Goal: Task Accomplishment & Management: Complete application form

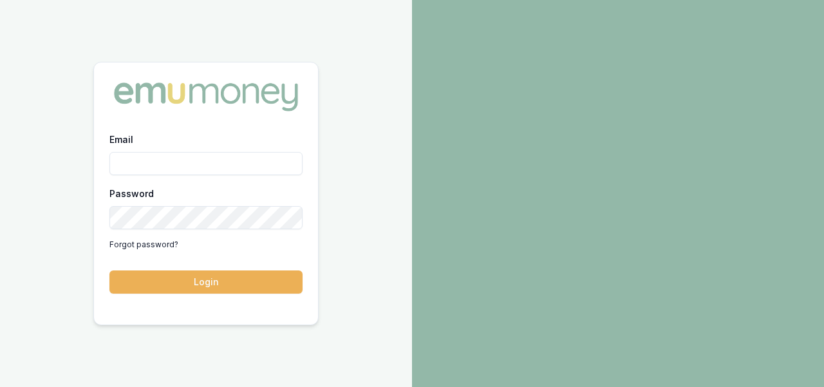
click at [243, 163] on input "Email" at bounding box center [205, 163] width 193 height 23
click at [225, 157] on input "Email" at bounding box center [205, 163] width 193 height 23
type input "[EMAIL_ADDRESS][DOMAIN_NAME]"
click at [109, 270] on button "Login" at bounding box center [205, 281] width 193 height 23
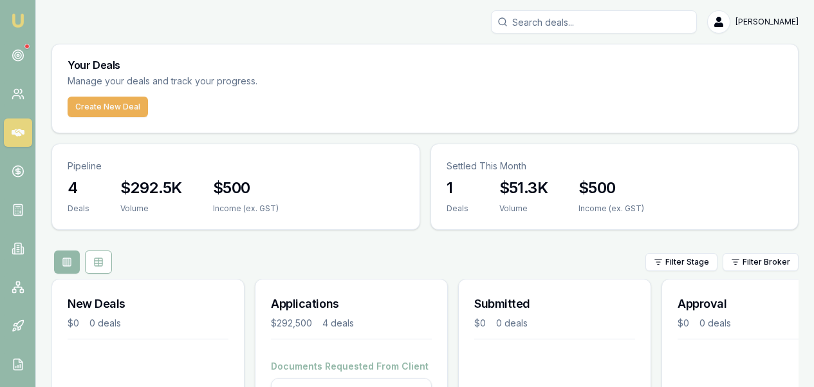
click at [1, 131] on nav "Emu Broker" at bounding box center [17, 194] width 35 height 389
click at [11, 110] on nav "Emu Broker" at bounding box center [17, 194] width 35 height 389
click at [15, 96] on icon at bounding box center [18, 94] width 13 height 13
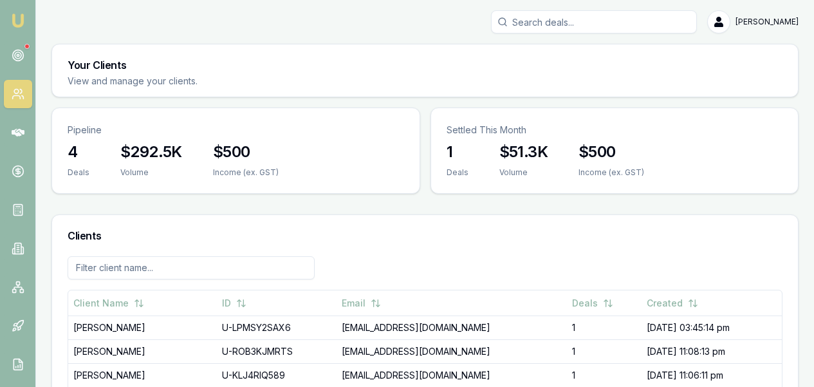
scroll to position [20, 0]
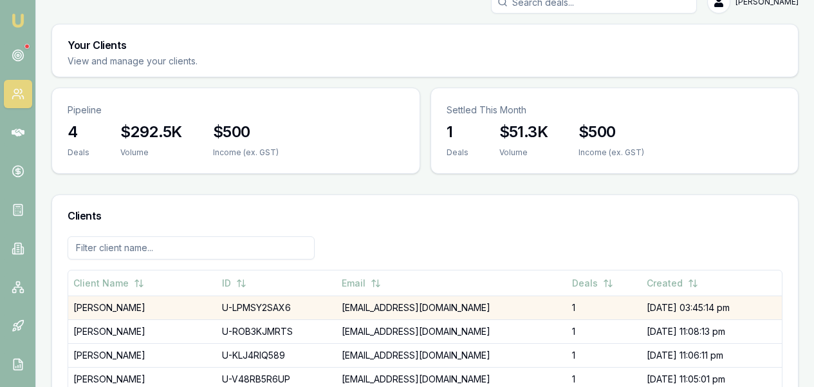
click at [143, 296] on td "Jiawei Huang" at bounding box center [142, 308] width 149 height 24
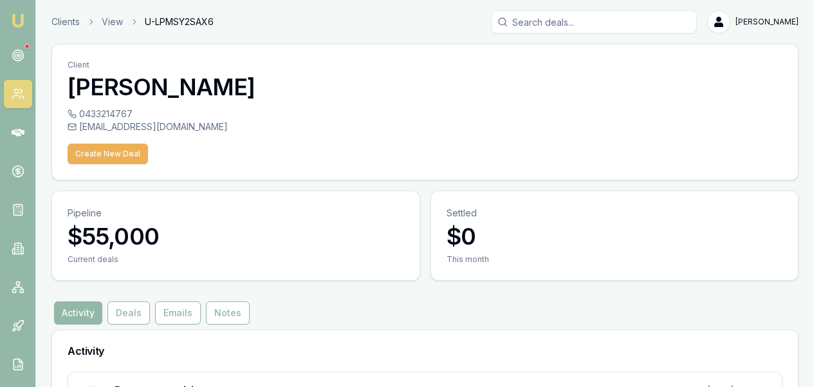
click at [169, 21] on span "U-LPMSY2SAX6" at bounding box center [179, 21] width 69 height 13
click at [95, 127] on div "jolinhair321@gmail.com" at bounding box center [425, 126] width 715 height 13
click at [102, 118] on div "0433214767" at bounding box center [425, 114] width 715 height 13
click at [84, 146] on button "Create New Deal" at bounding box center [108, 154] width 80 height 21
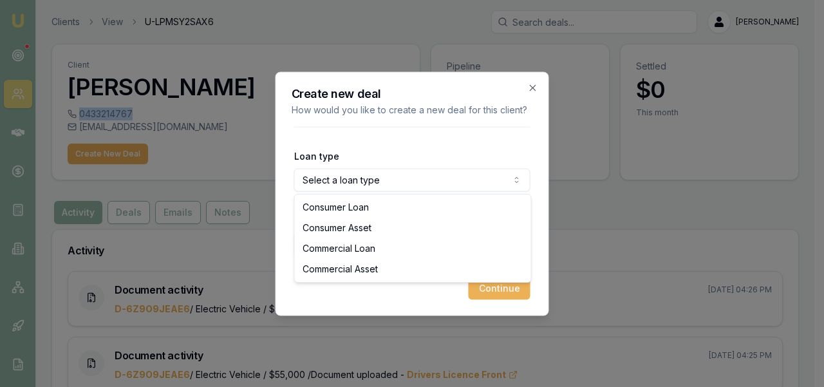
click at [382, 173] on body "Emu Broker Clients View U-LPMSY2SAX6 Ray Guan Toggle Menu Client Jiawei Huang 0…" at bounding box center [407, 193] width 814 height 387
select select "COMMERCIAL_ASSET"
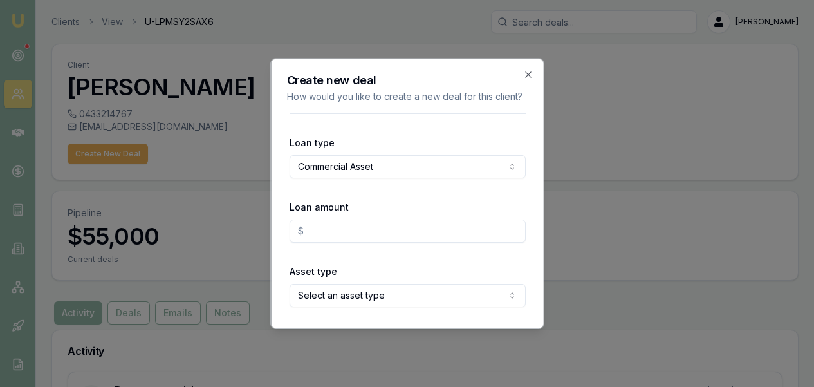
click at [406, 242] on input "Loan amount" at bounding box center [407, 230] width 236 height 23
type input "$54,000.00"
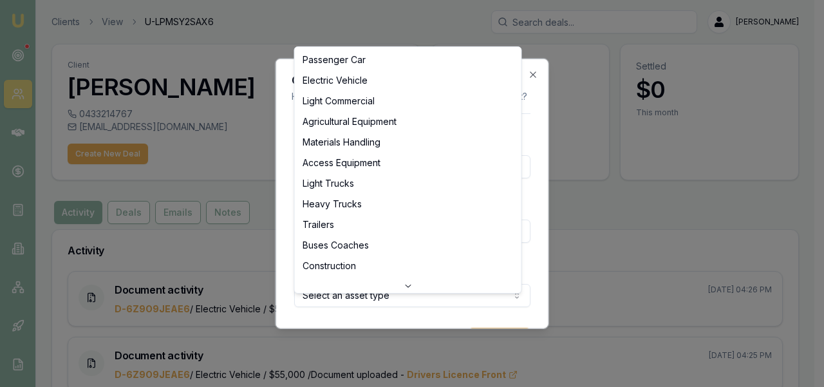
click at [473, 317] on body "Emu Broker Clients View U-LPMSY2SAX6 Ray Guan Toggle Menu Client Jiawei Huang 0…" at bounding box center [407, 193] width 814 height 387
select select "ELECTRIC_VEHICLE"
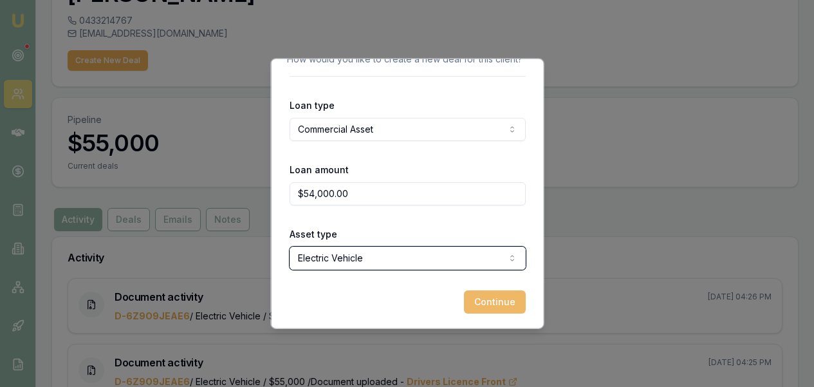
scroll to position [118, 0]
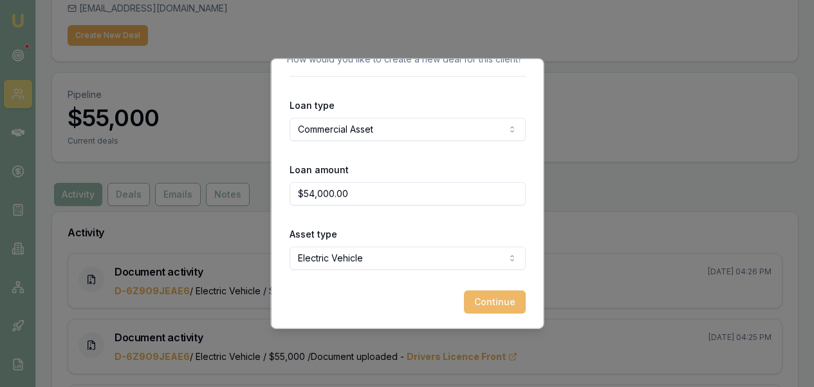
click at [471, 300] on button "Continue" at bounding box center [495, 301] width 62 height 23
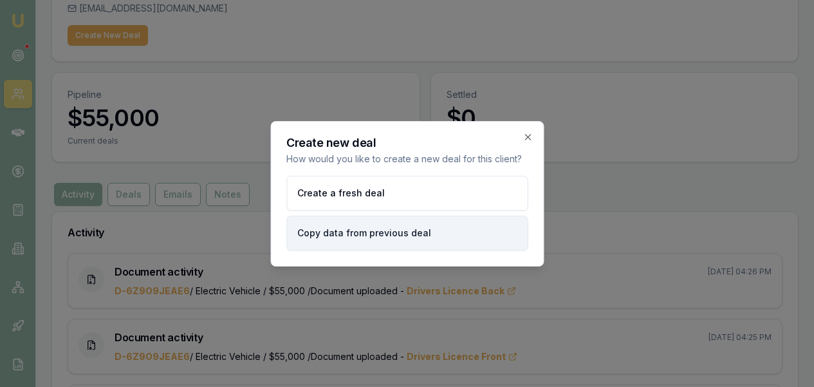
click at [425, 232] on button "Copy data from previous deal" at bounding box center [406, 233] width 241 height 35
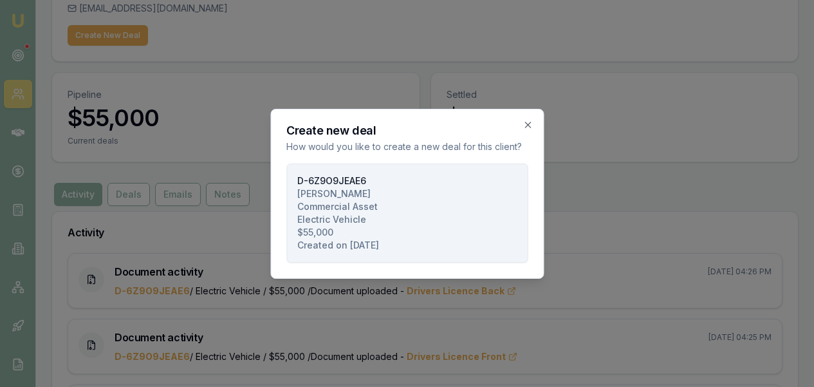
click at [355, 211] on span "Commercial Asset" at bounding box center [337, 206] width 80 height 13
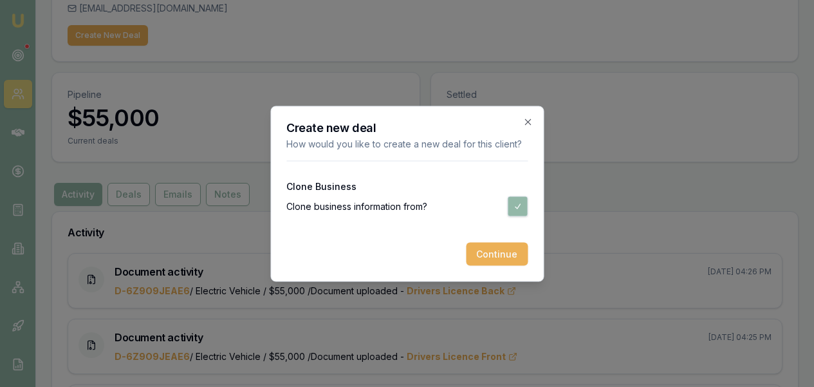
click at [355, 211] on label "Clone business information from ?" at bounding box center [356, 206] width 141 height 13
click at [524, 126] on icon "button" at bounding box center [528, 122] width 10 height 10
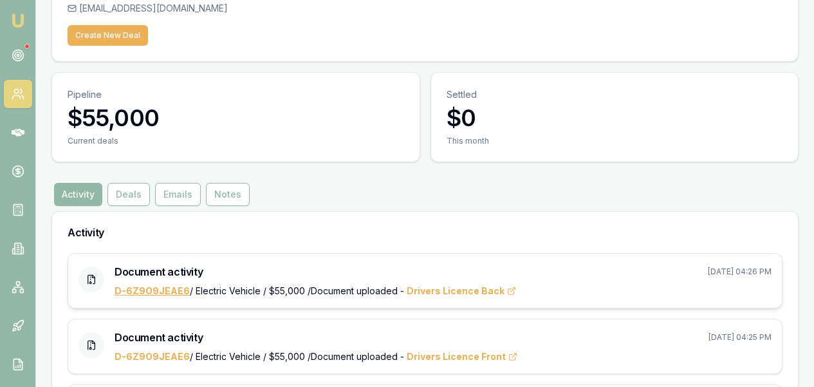
click at [162, 285] on link "D-6Z9O9JEAE6" at bounding box center [152, 290] width 75 height 11
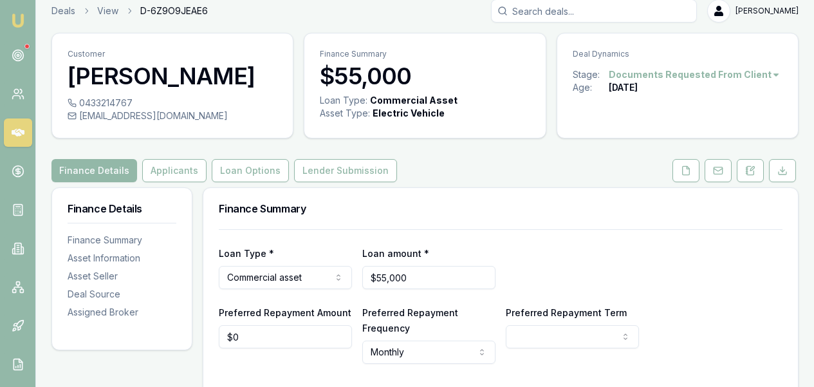
scroll to position [22, 0]
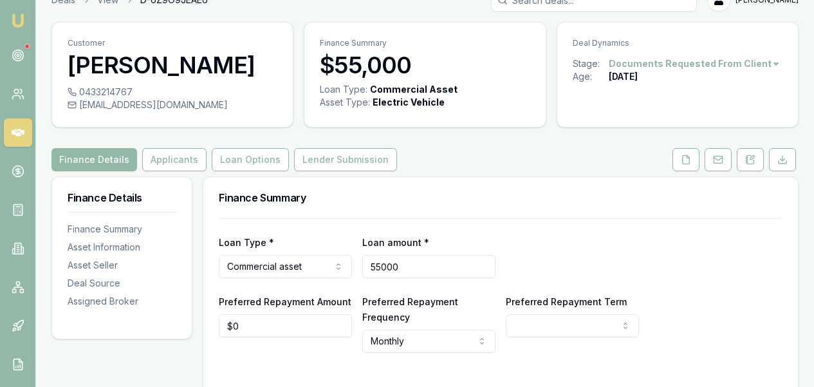
click at [390, 263] on input "55000" at bounding box center [428, 266] width 133 height 23
click at [384, 263] on input "55000" at bounding box center [428, 266] width 133 height 23
type input "$54,000"
click at [452, 189] on div "Finance Summary" at bounding box center [500, 197] width 595 height 41
select select "60"
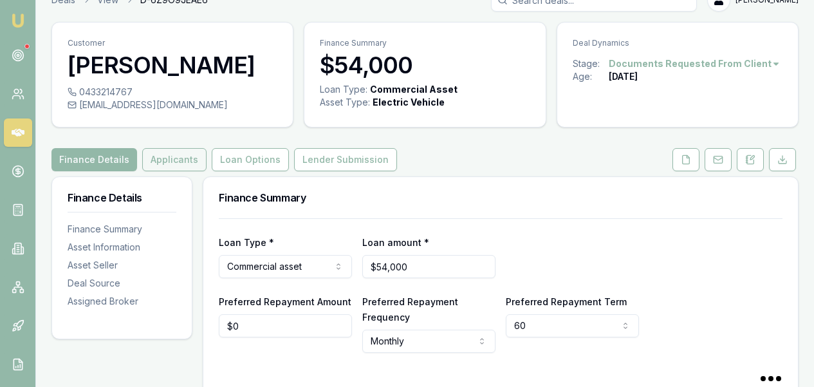
click at [191, 163] on button "Applicants" at bounding box center [174, 159] width 64 height 23
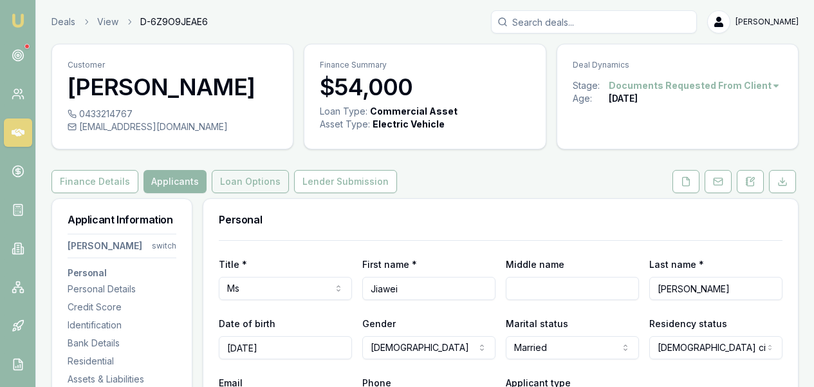
click at [252, 181] on button "Loan Options" at bounding box center [250, 181] width 77 height 23
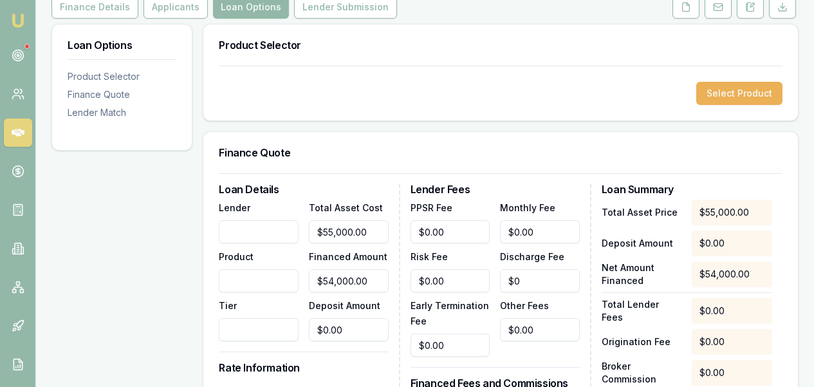
scroll to position [155, 0]
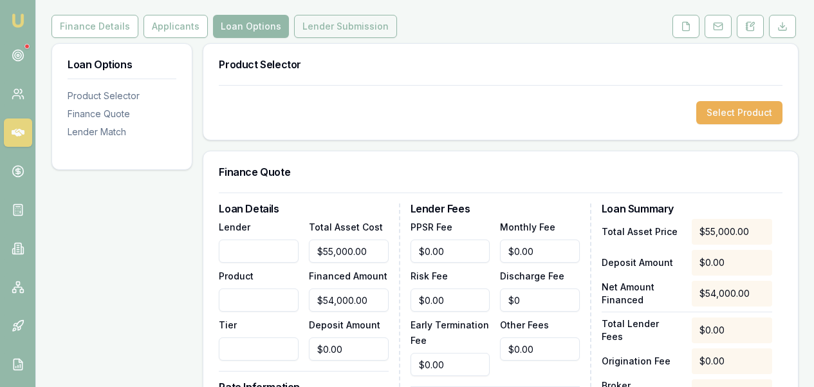
click at [315, 33] on button "Lender Submission" at bounding box center [345, 26] width 103 height 23
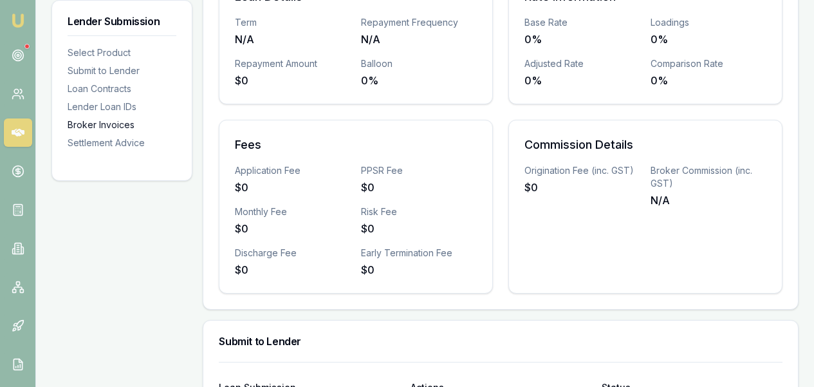
scroll to position [333, 0]
click at [114, 57] on div "Select Product" at bounding box center [122, 52] width 109 height 13
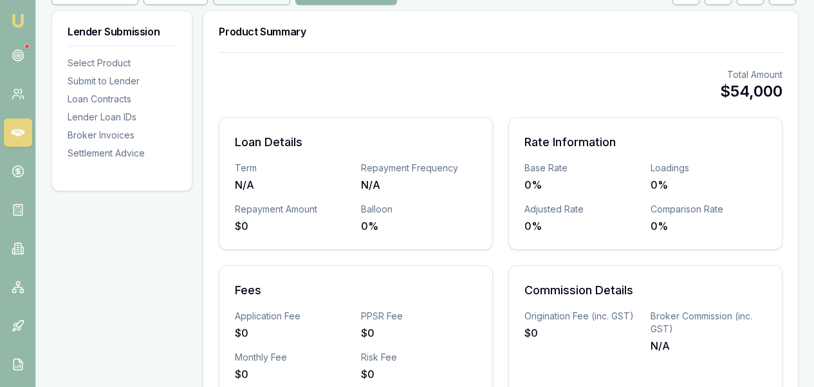
scroll to position [90, 0]
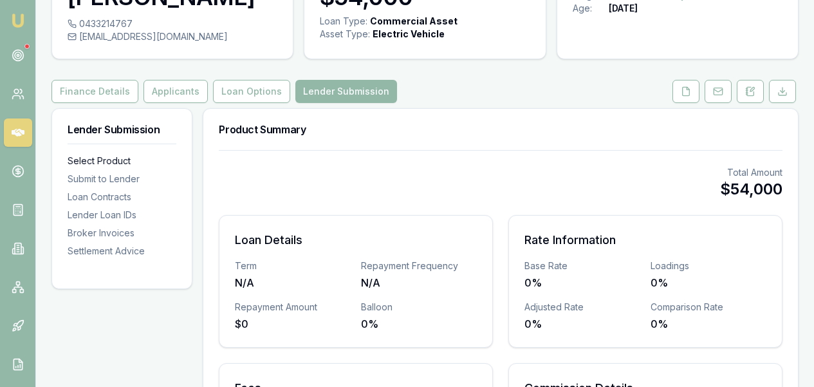
click at [129, 156] on div "Select Product" at bounding box center [122, 161] width 109 height 13
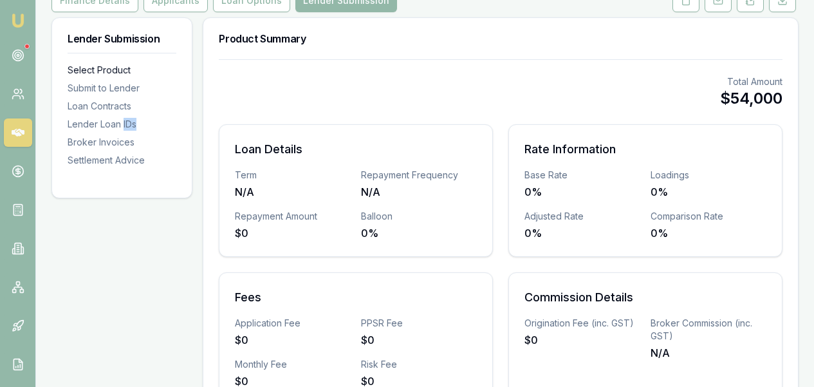
click at [129, 156] on nav "Select Product Submit to Lender Loan Contracts Lender Loan IDs Broker Invoices …" at bounding box center [122, 107] width 109 height 119
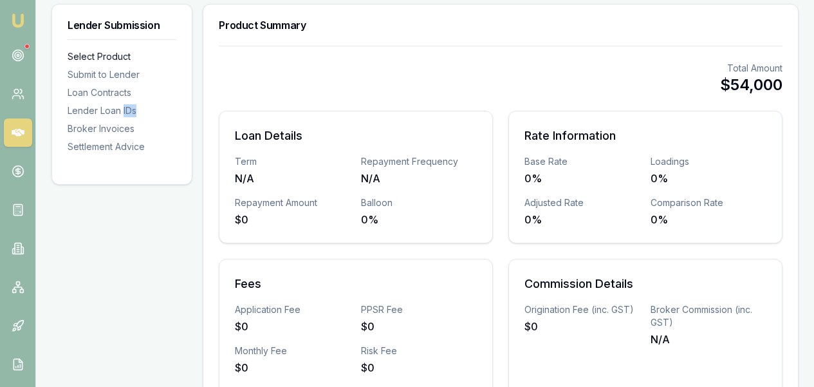
scroll to position [198, 0]
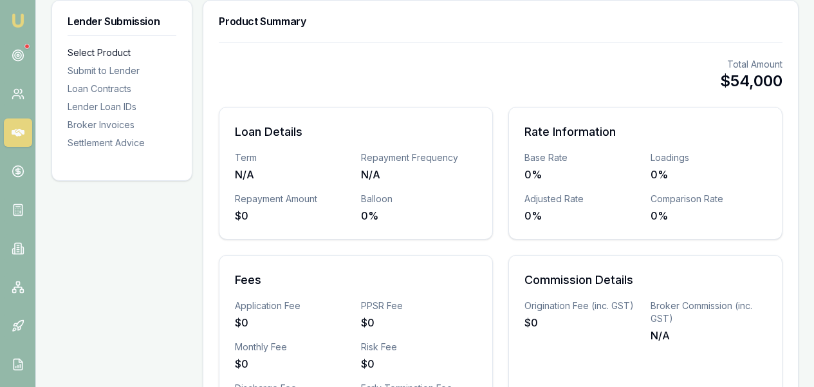
click at [117, 58] on div "Select Product" at bounding box center [122, 52] width 109 height 13
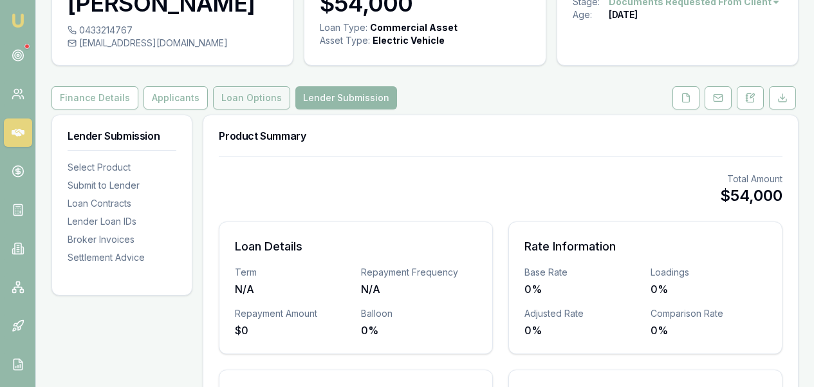
click at [218, 97] on button "Loan Options" at bounding box center [251, 97] width 77 height 23
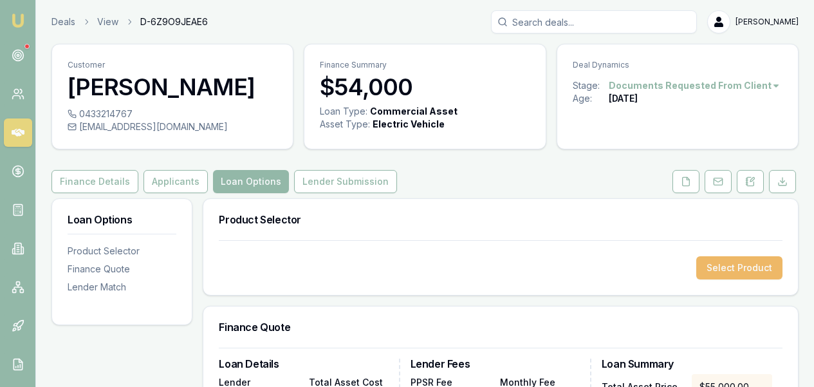
click at [736, 268] on button "Select Product" at bounding box center [740, 267] width 86 height 23
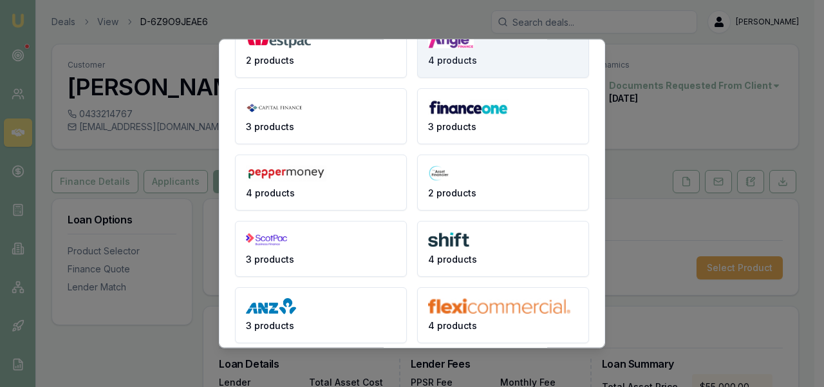
scroll to position [331, 0]
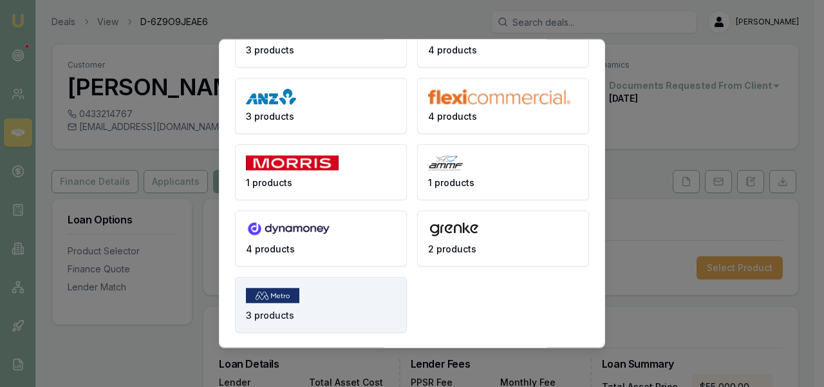
click at [346, 279] on button "3 products" at bounding box center [321, 304] width 172 height 56
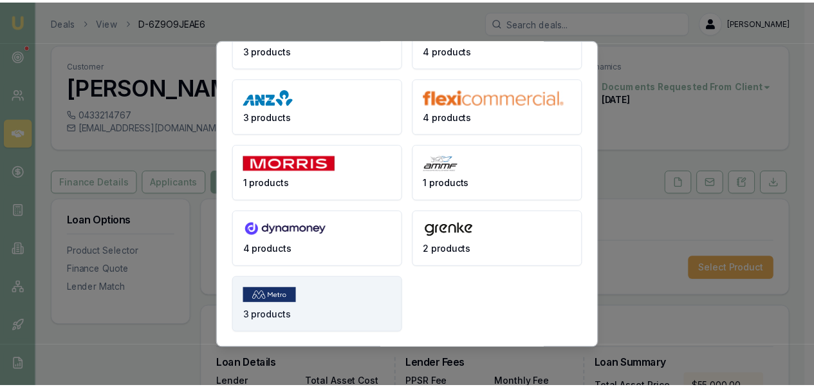
scroll to position [0, 0]
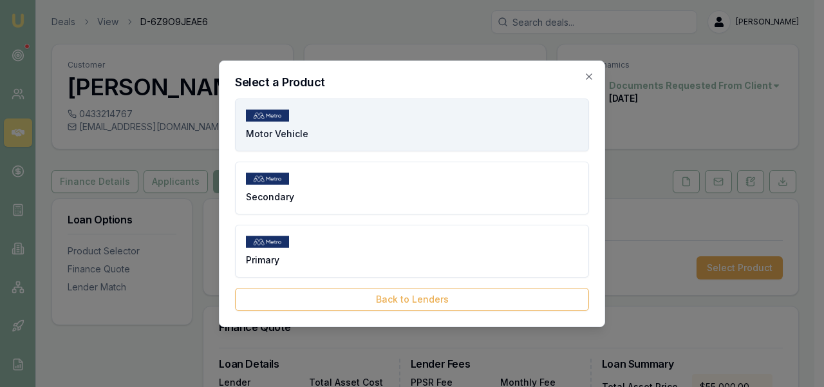
click at [377, 133] on button "Motor Vehicle" at bounding box center [412, 125] width 354 height 53
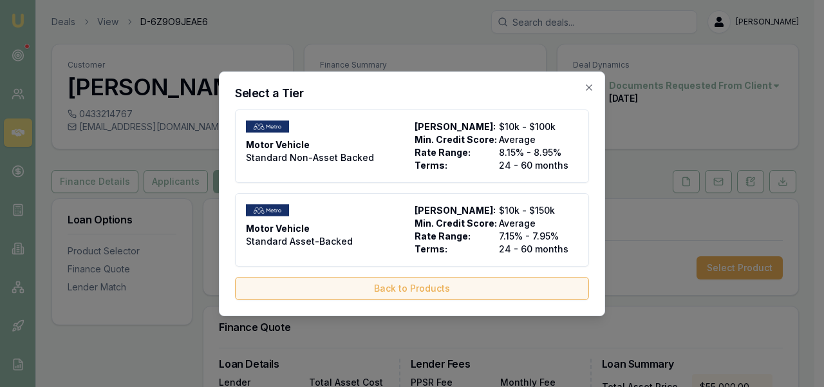
click at [289, 291] on button "Back to Products" at bounding box center [412, 288] width 354 height 23
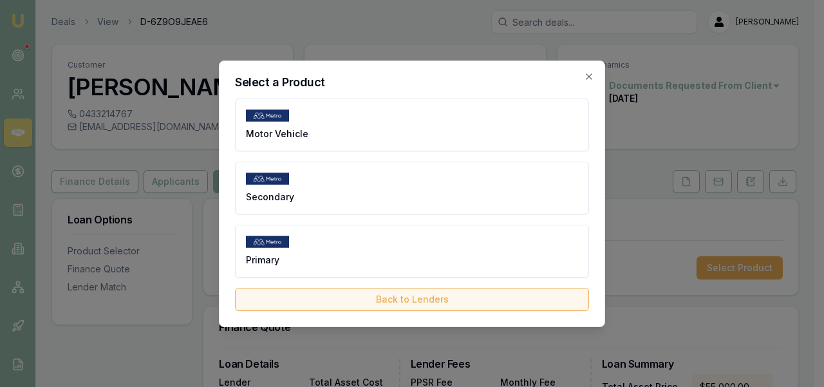
click at [285, 293] on button "Back to Lenders" at bounding box center [412, 299] width 354 height 23
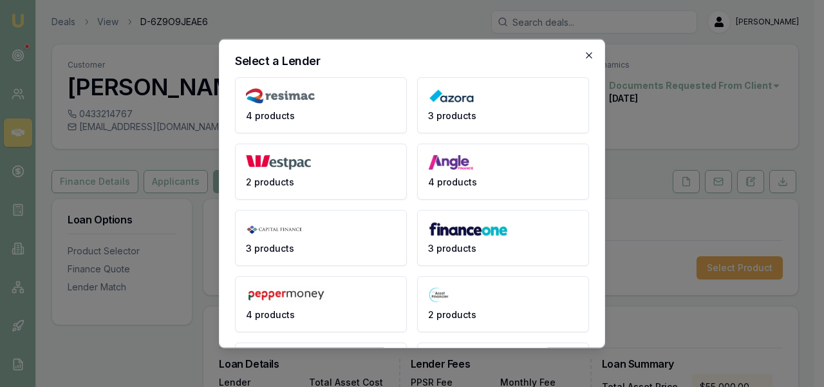
click at [584, 52] on icon "button" at bounding box center [589, 55] width 10 height 10
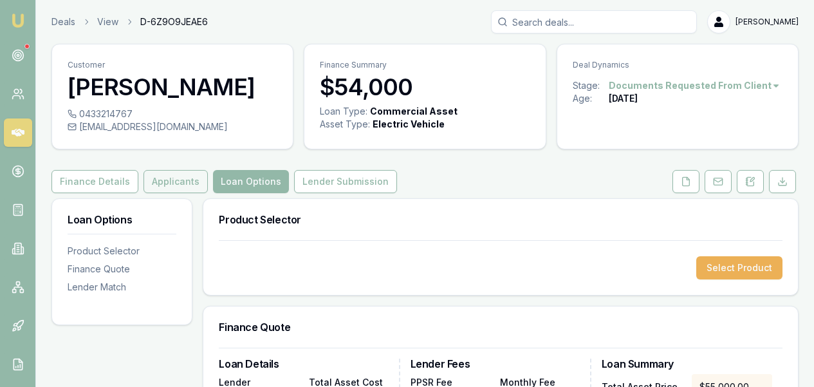
click at [187, 178] on button "Applicants" at bounding box center [176, 181] width 64 height 23
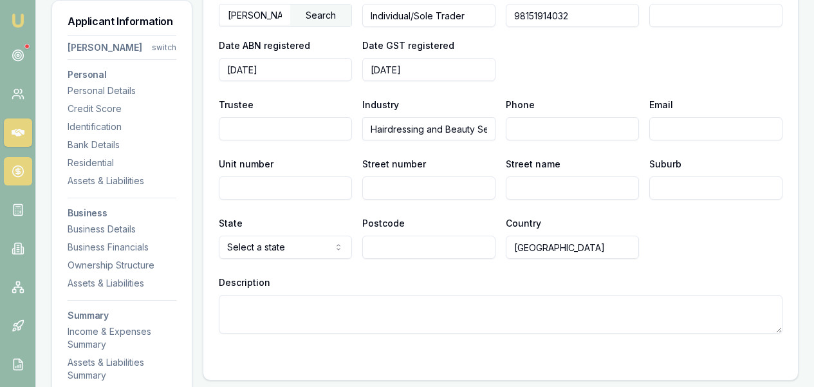
scroll to position [1447, 0]
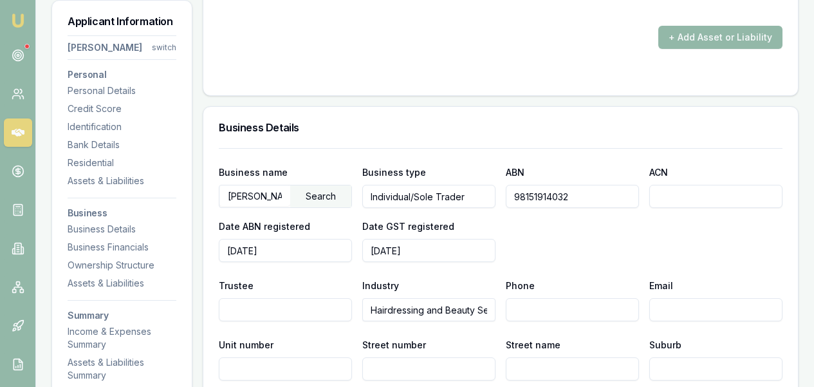
drag, startPoint x: 574, startPoint y: 196, endPoint x: 451, endPoint y: 195, distance: 123.0
click at [451, 195] on div "Business name [PERSON_NAME] Search Business type Individual/Sole Trader ABN 981…" at bounding box center [501, 213] width 564 height 98
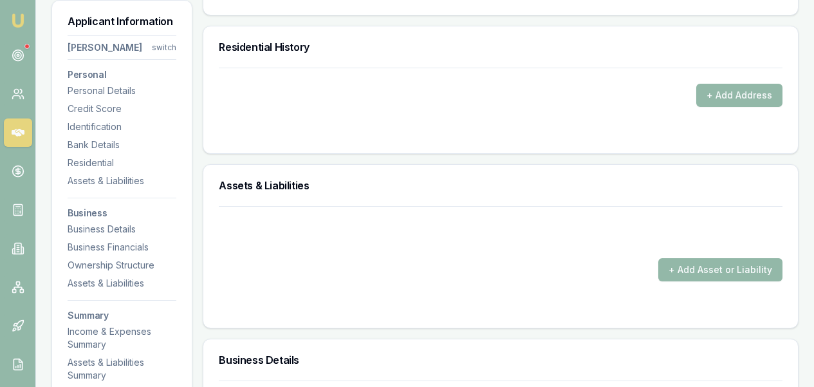
scroll to position [1173, 0]
